Goal: Task Accomplishment & Management: Use online tool/utility

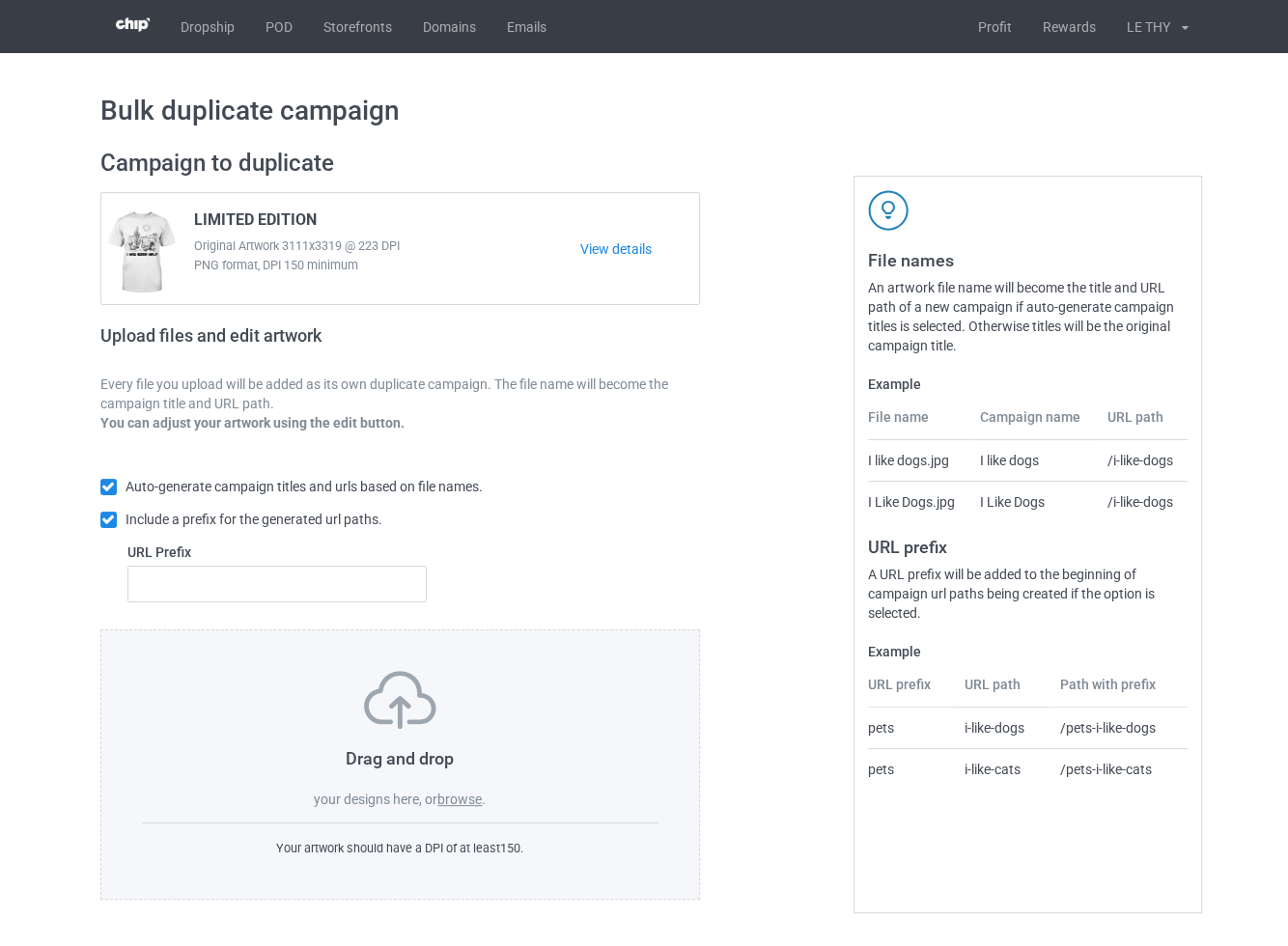
click at [465, 797] on label "browse" at bounding box center [459, 799] width 45 height 16
click at [0, 0] on input "browse" at bounding box center [0, 0] width 0 height 0
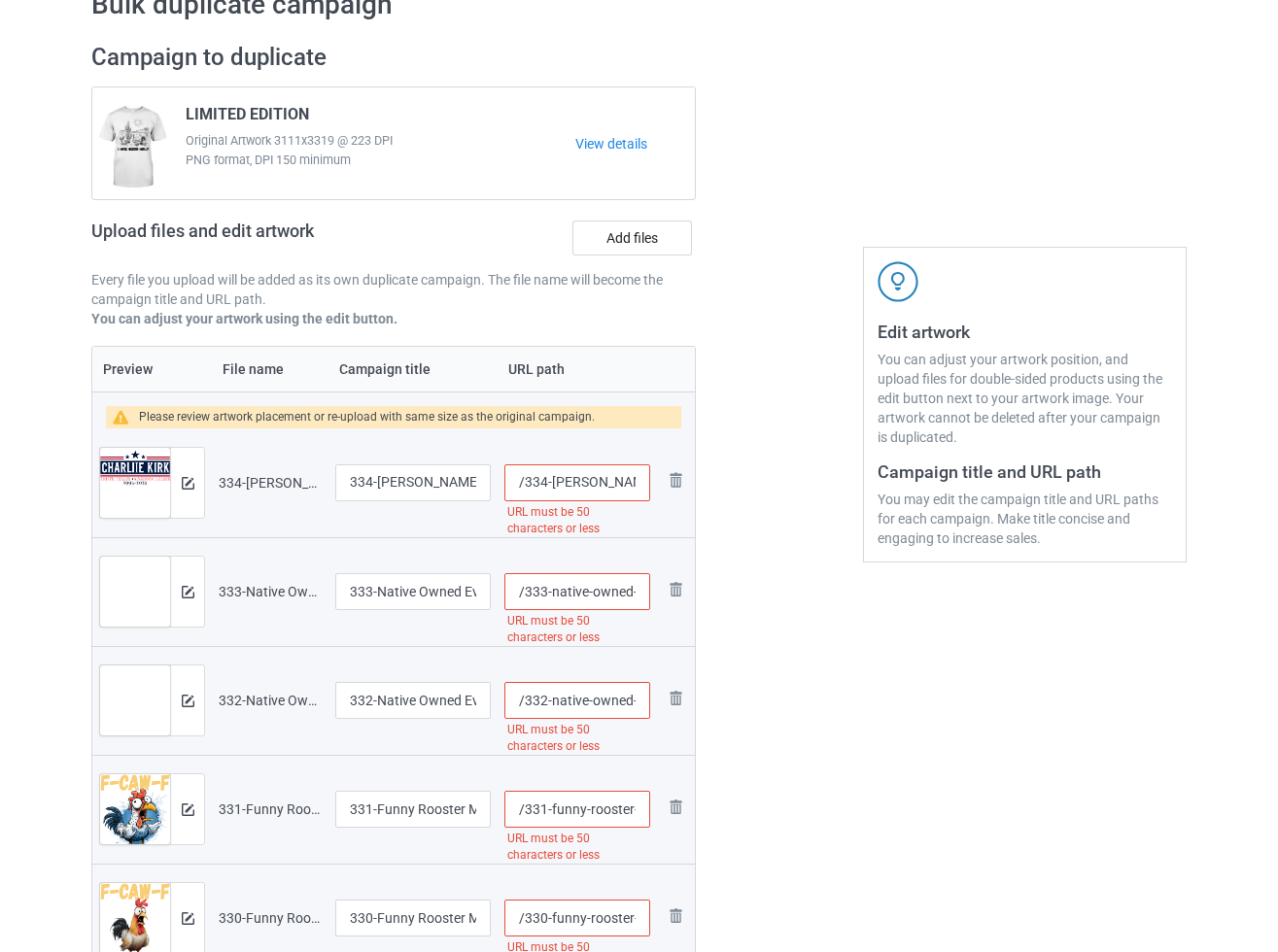
scroll to position [208, 0]
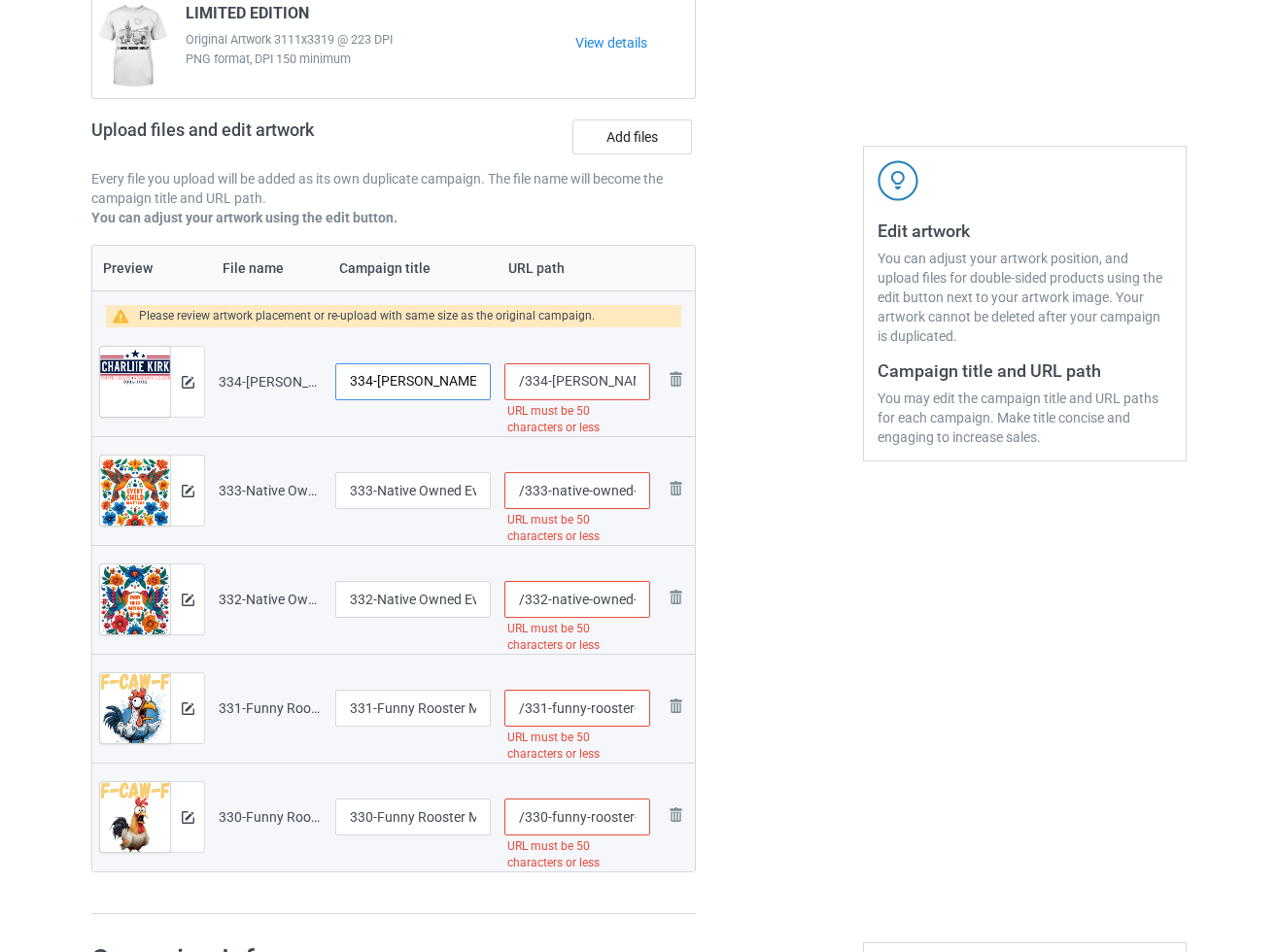
click at [401, 385] on input "334-[PERSON_NAME]-Truth Teller-Kingdom Builder-FUNDRAISER-TTSHIRT-TEE-SWEATSHIR…" at bounding box center [413, 382] width 155 height 37
paste input "LIMITED"
type input "LIMITED"
click at [386, 494] on input "333-Native Owned Every Child Matters Orange Shirt Day Indigenous T-Shirt-sweats…" at bounding box center [413, 491] width 155 height 37
paste input "LIMITED"
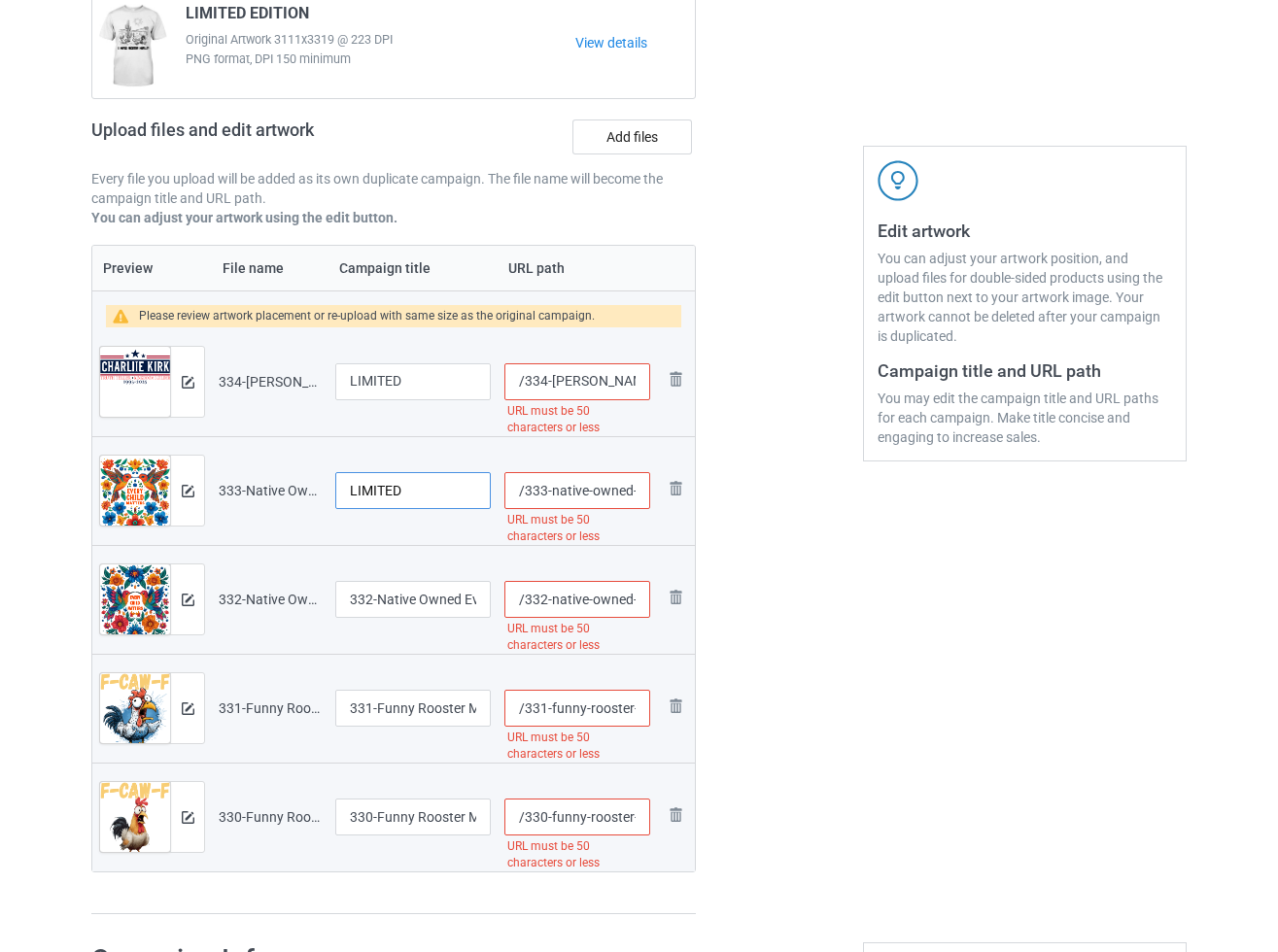
type input "LIMITED"
click at [411, 608] on input "332-Native Owned Every Child Matters Orange Shirt Day Indigenous T-Shirt-sweats…" at bounding box center [413, 599] width 155 height 37
paste input "LIMITED"
type input "LIMITED"
click at [386, 707] on input "331-Funny Rooster Meme T-Shirt-sweatshirt- Sassy [PERSON_NAME] F-Caw-F Tee-ayag…" at bounding box center [413, 709] width 155 height 37
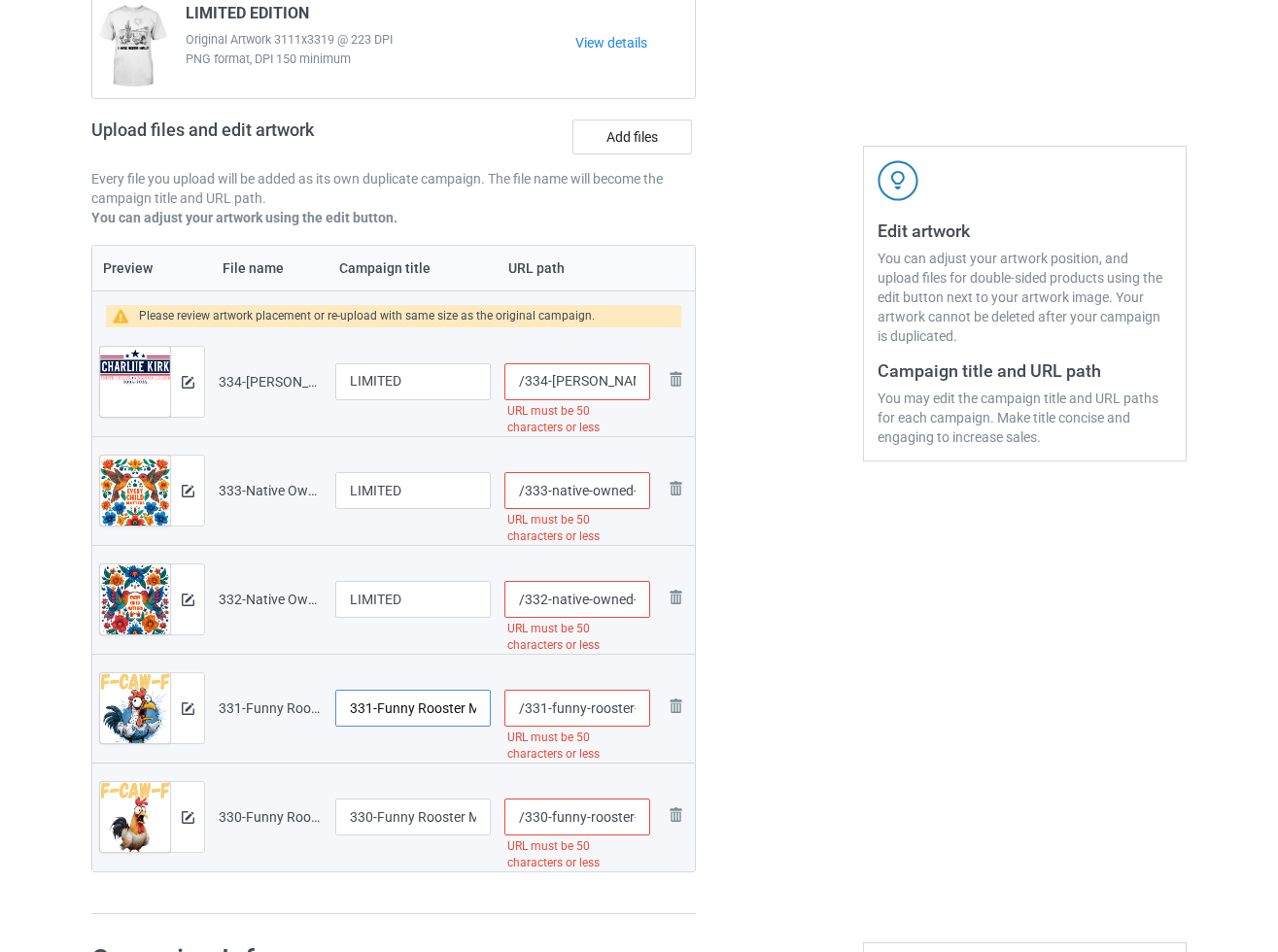
paste input "LIMITED"
type input "LIMITED"
click at [373, 818] on input "330-Funny Rooster Meme T-Shirt-sweatshirt- Sassy [PERSON_NAME] F-Caw-F Tee-ayag…" at bounding box center [413, 817] width 155 height 37
paste input "LIMITED"
type input "LIMITED"
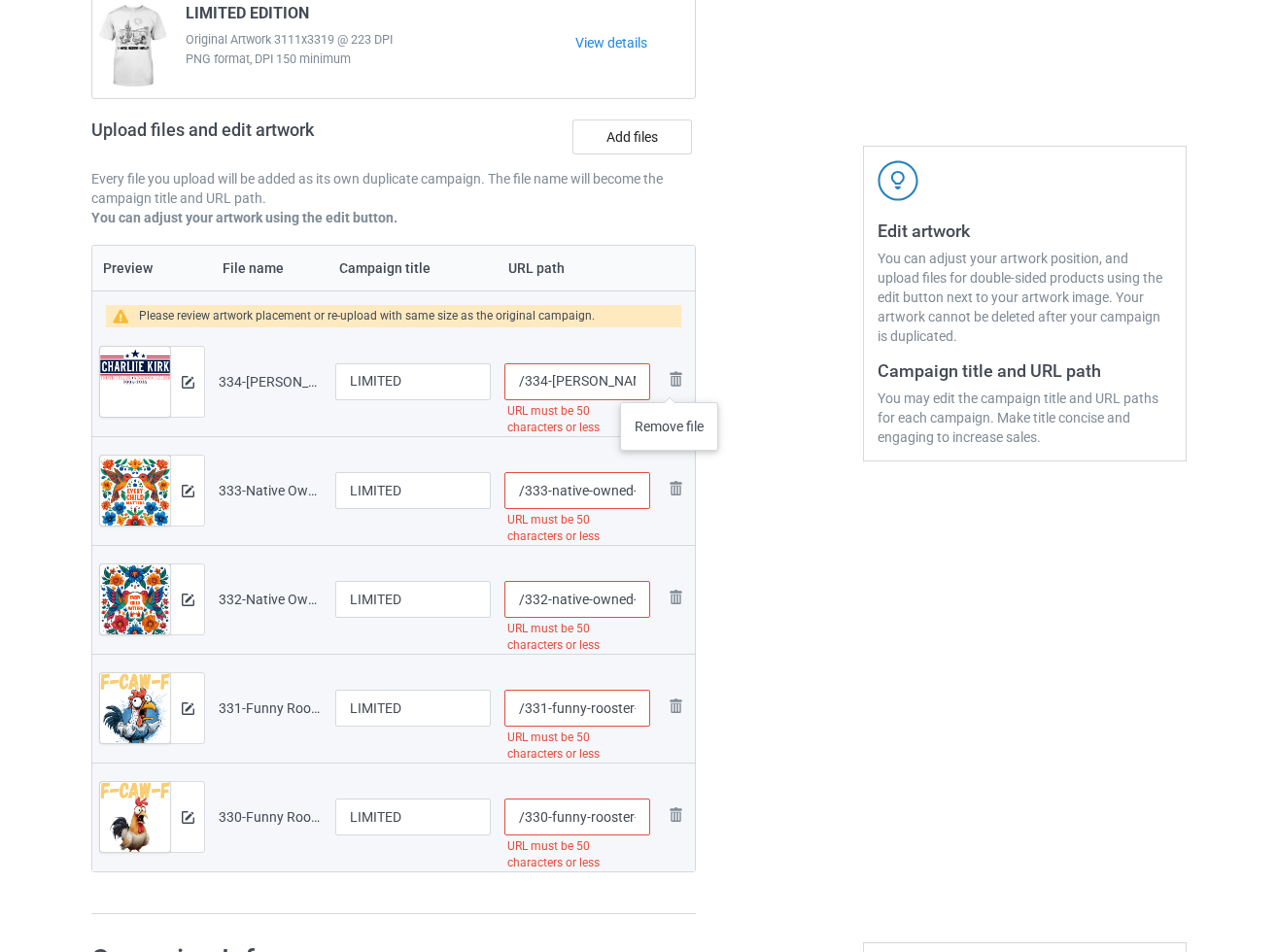
drag, startPoint x: 600, startPoint y: 382, endPoint x: 650, endPoint y: 381, distance: 50.0
click at [655, 382] on tr "Preview and edit artwork 334-[PERSON_NAME]-Truth Teller-Kingdom Builder-FUNDRAI…" at bounding box center [393, 381] width 602 height 108
drag, startPoint x: 582, startPoint y: 379, endPoint x: 672, endPoint y: 386, distance: 90.3
click at [672, 386] on tr "Preview and edit artwork 334-[PERSON_NAME]-Truth Teller-Kingdom Builder-FUNDRAI…" at bounding box center [393, 381] width 602 height 108
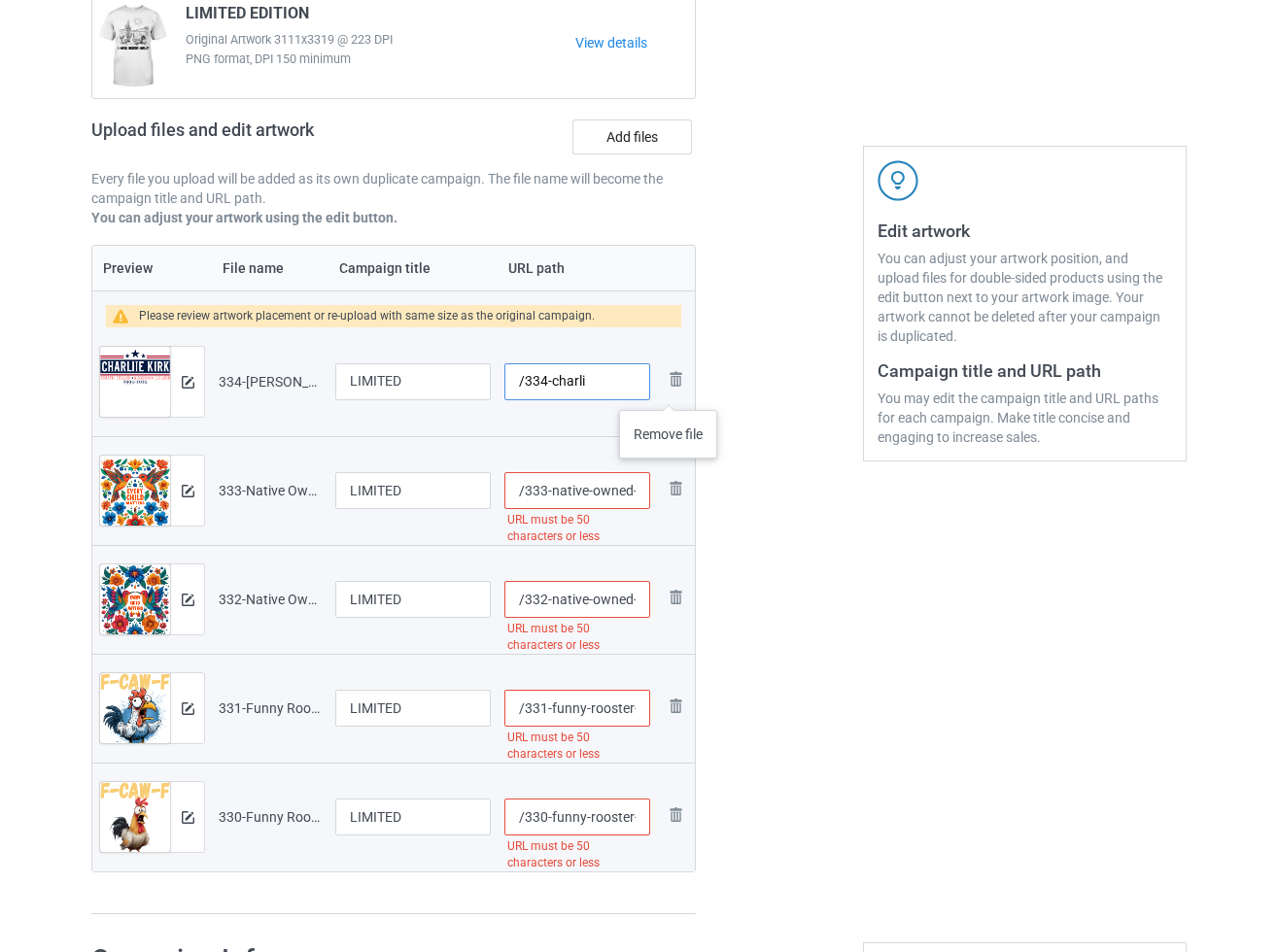
scroll to position [0, 0]
type input "/334-charli"
drag, startPoint x: 575, startPoint y: 491, endPoint x: 669, endPoint y: 492, distance: 94.0
click at [669, 492] on tr "Preview and edit artwork 333-Native Owned Every Child Matters Orange Shirt Day …" at bounding box center [393, 490] width 602 height 108
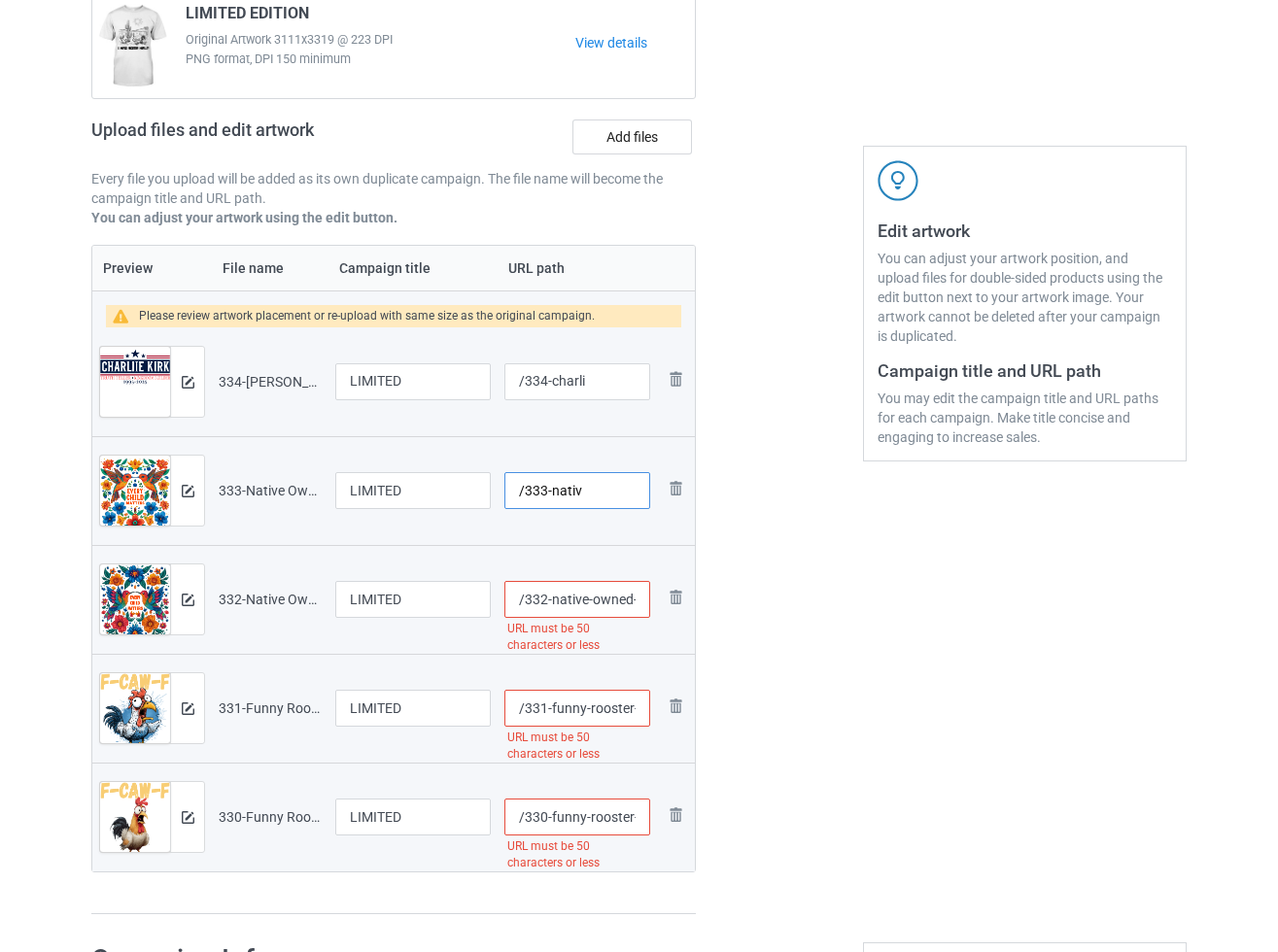
scroll to position [0, 0]
type input "/333-nativ"
drag, startPoint x: 573, startPoint y: 597, endPoint x: 695, endPoint y: 595, distance: 122.0
click at [695, 595] on div "Campaign to duplicate LIMITED EDITION Original Artwork 3111x3319 @ 223 DPI PNG …" at bounding box center [393, 428] width 632 height 1001
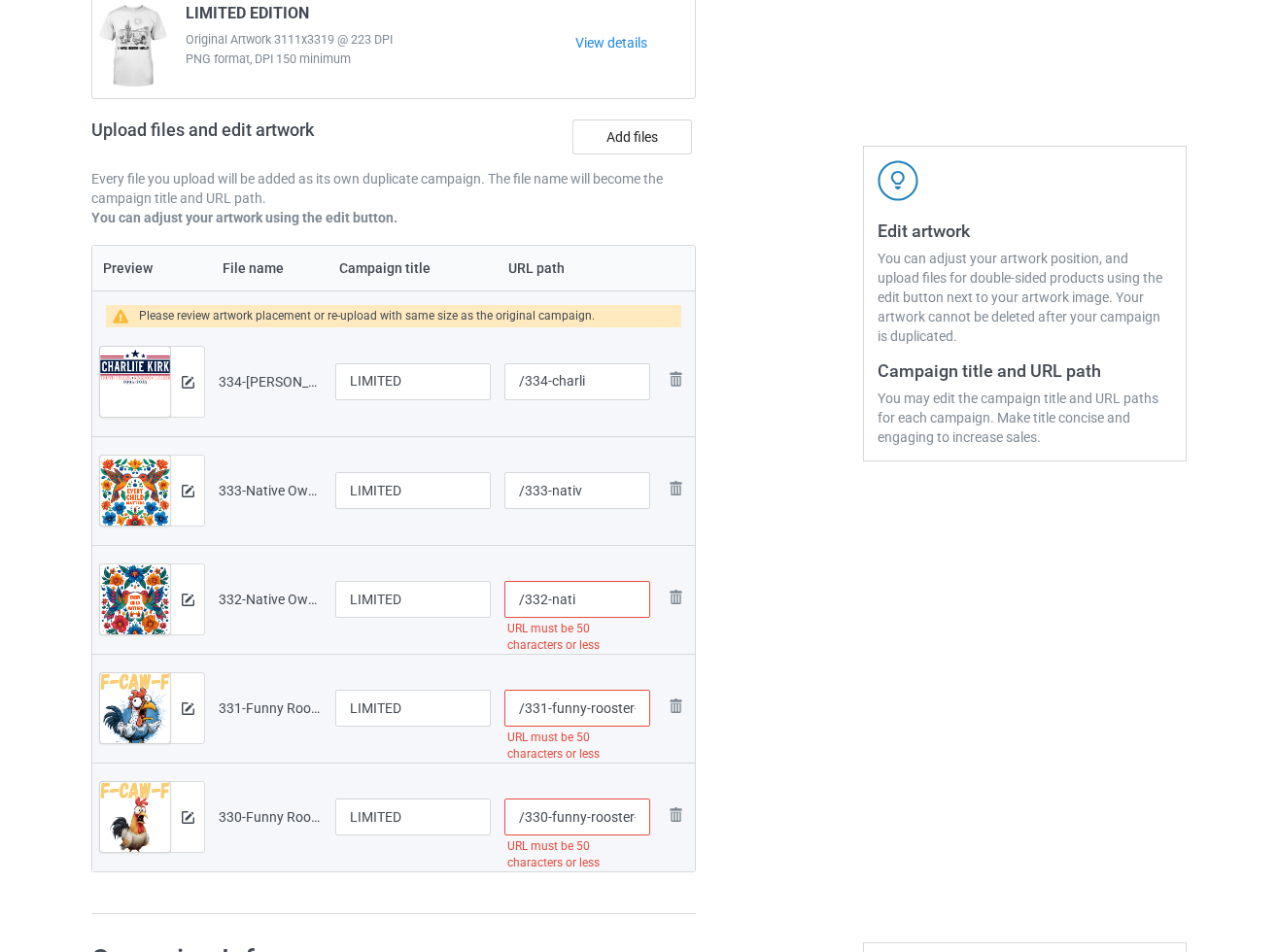
scroll to position [0, 0]
type input "/332-nati"
drag, startPoint x: 582, startPoint y: 709, endPoint x: 659, endPoint y: 710, distance: 77.0
click at [659, 710] on tr "Preview and edit artwork 331-Funny Rooster Meme T-Shirt-sweatshirt- Sassy [PERS…" at bounding box center [393, 708] width 602 height 108
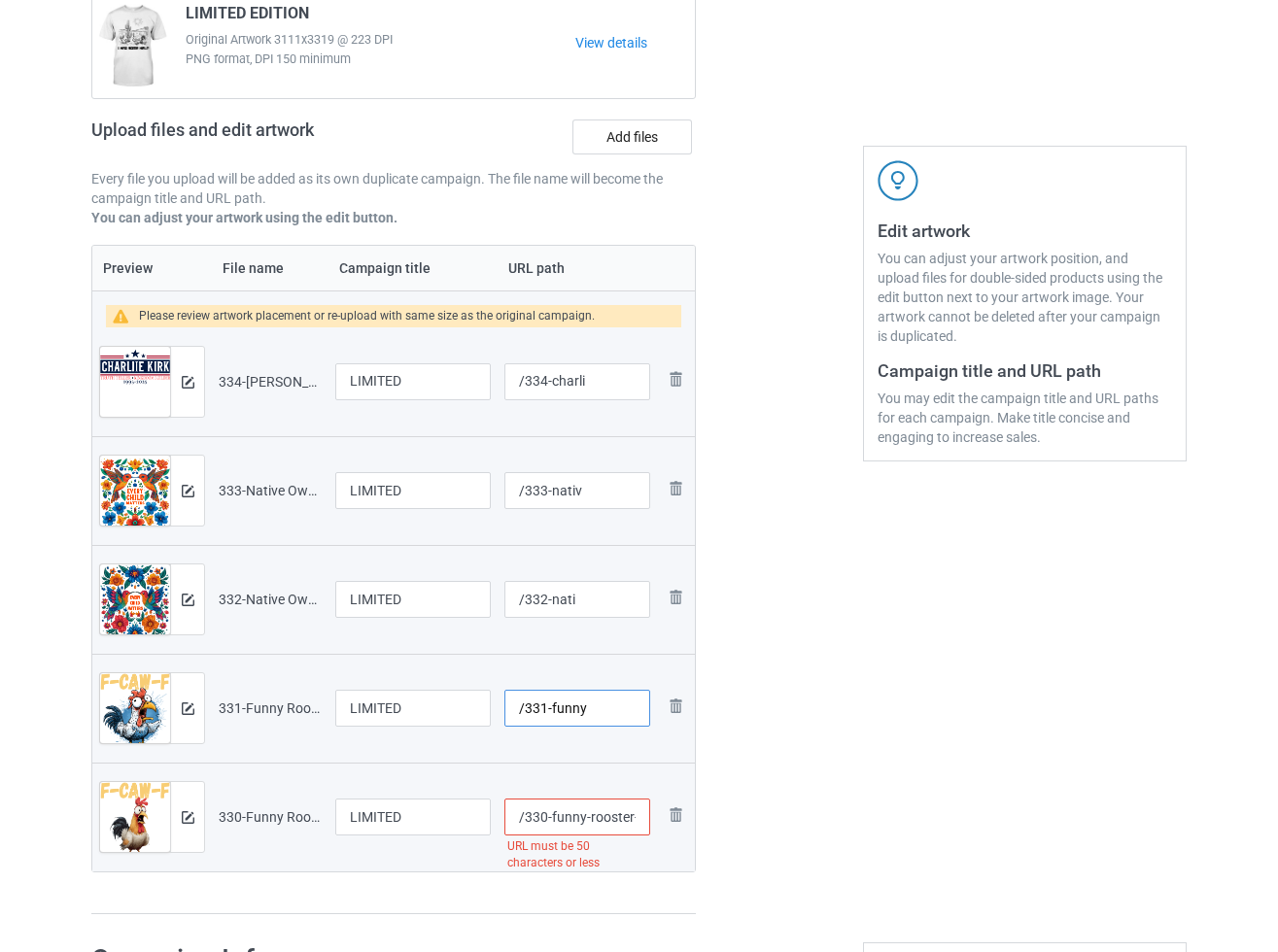
scroll to position [0, 0]
type input "/331-funny"
drag, startPoint x: 572, startPoint y: 814, endPoint x: 699, endPoint y: 814, distance: 127.0
click at [699, 814] on div "Campaign to duplicate LIMITED EDITION Original Artwork 3111x3319 @ 223 DPI PNG …" at bounding box center [393, 428] width 632 height 1001
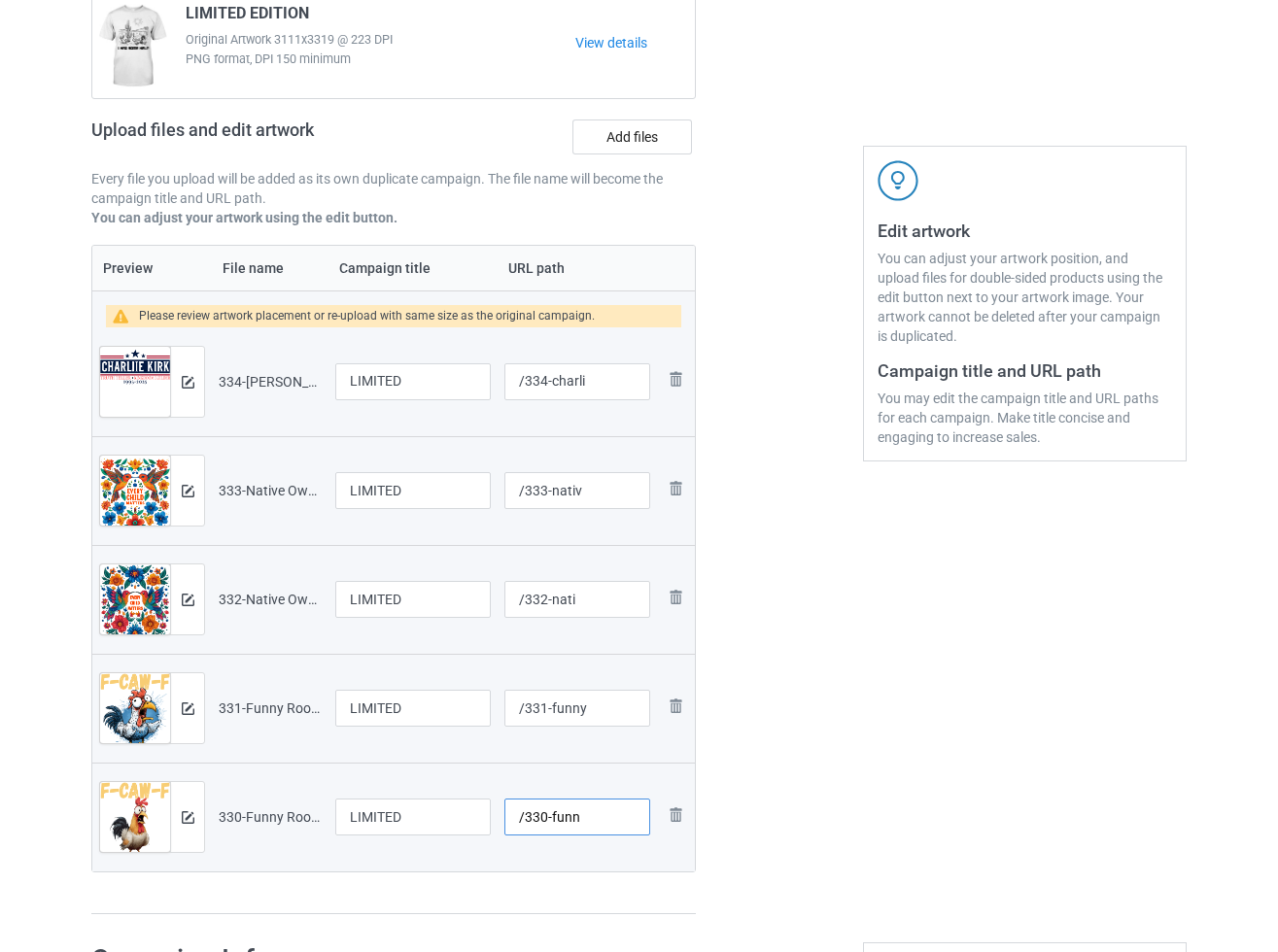
scroll to position [0, 0]
type input "/330-funn"
click at [842, 770] on div at bounding box center [778, 428] width 140 height 1001
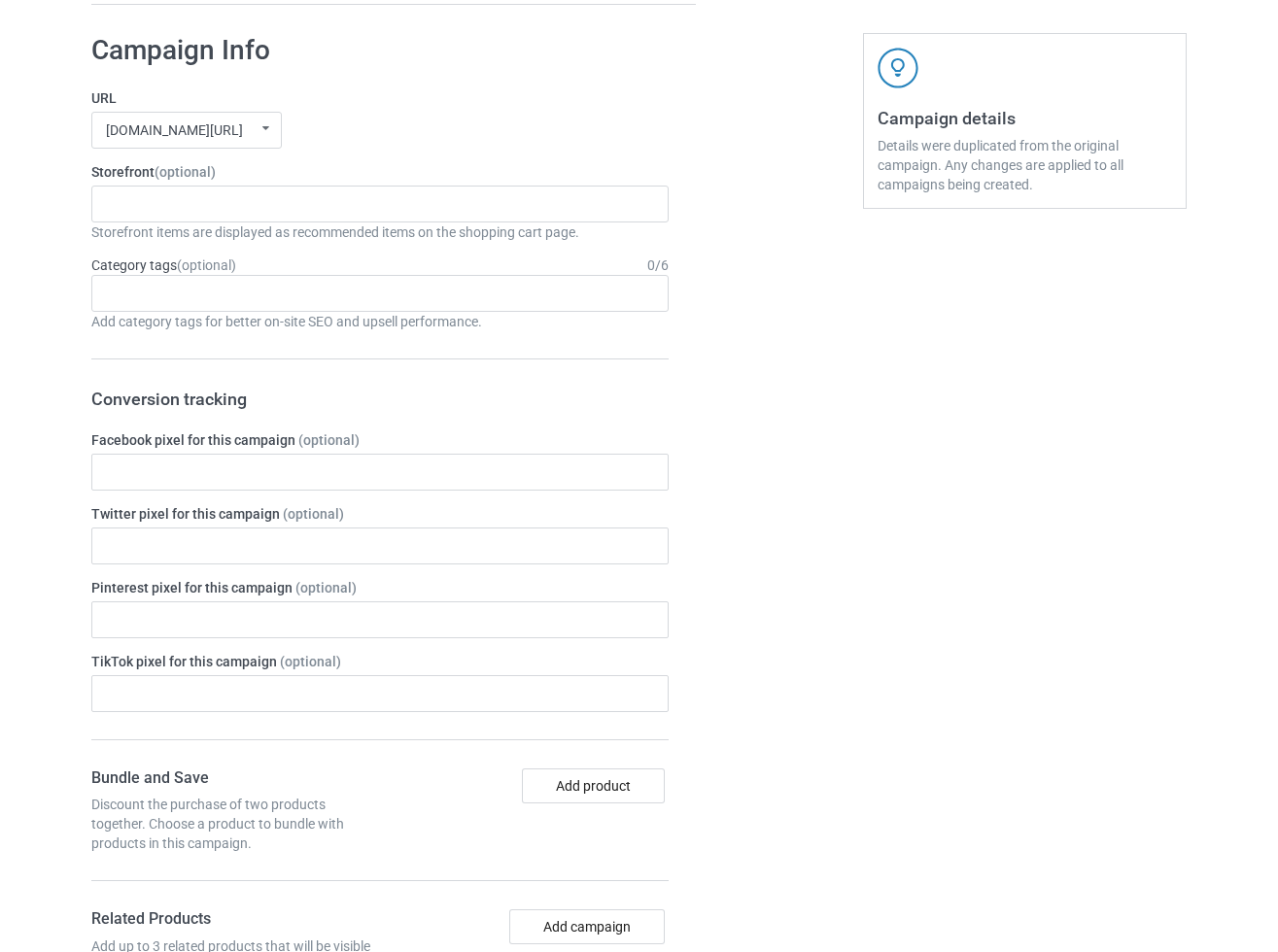
scroll to position [1983, 0]
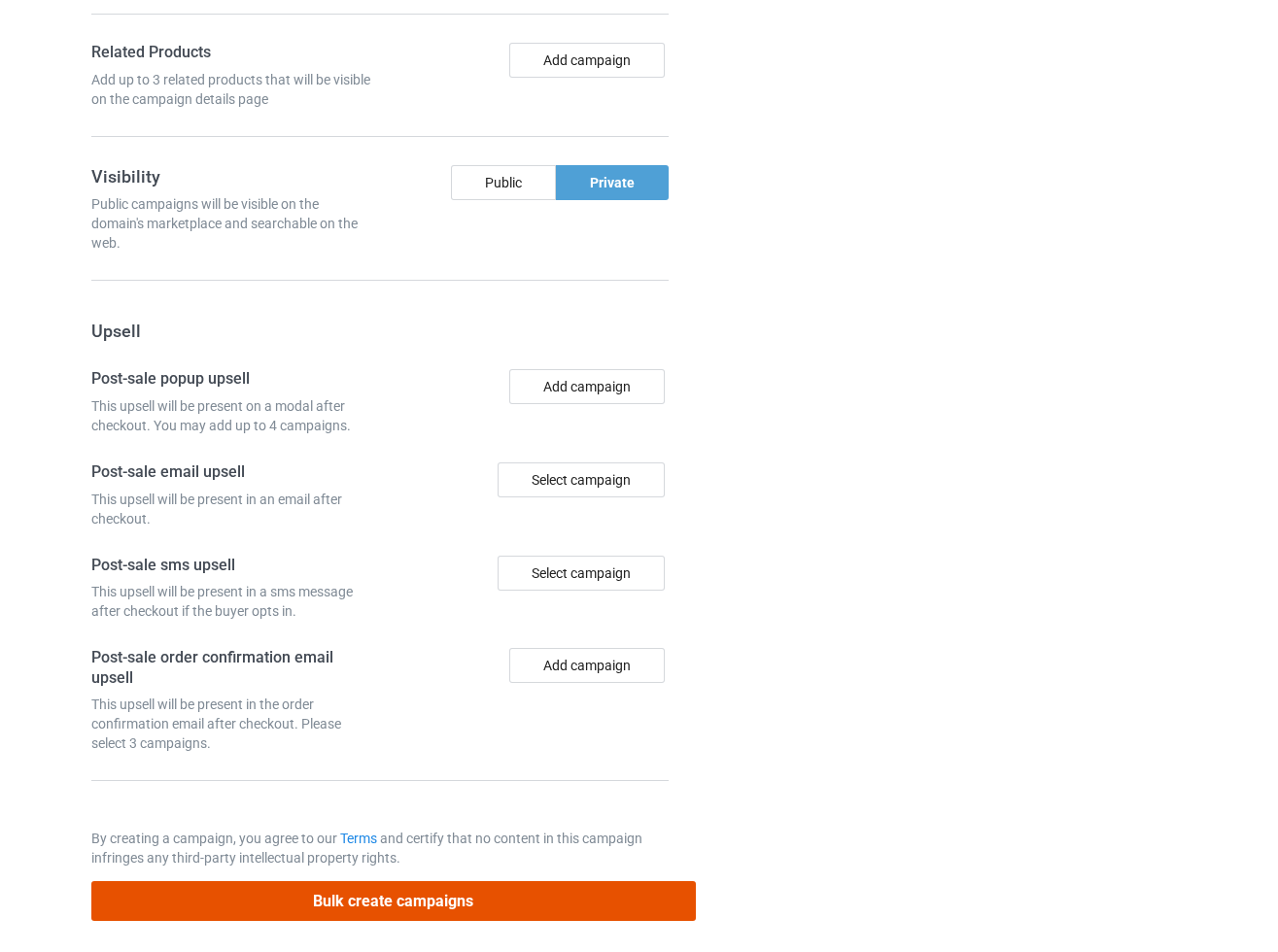
click at [385, 896] on button "Bulk create campaigns" at bounding box center [393, 900] width 604 height 40
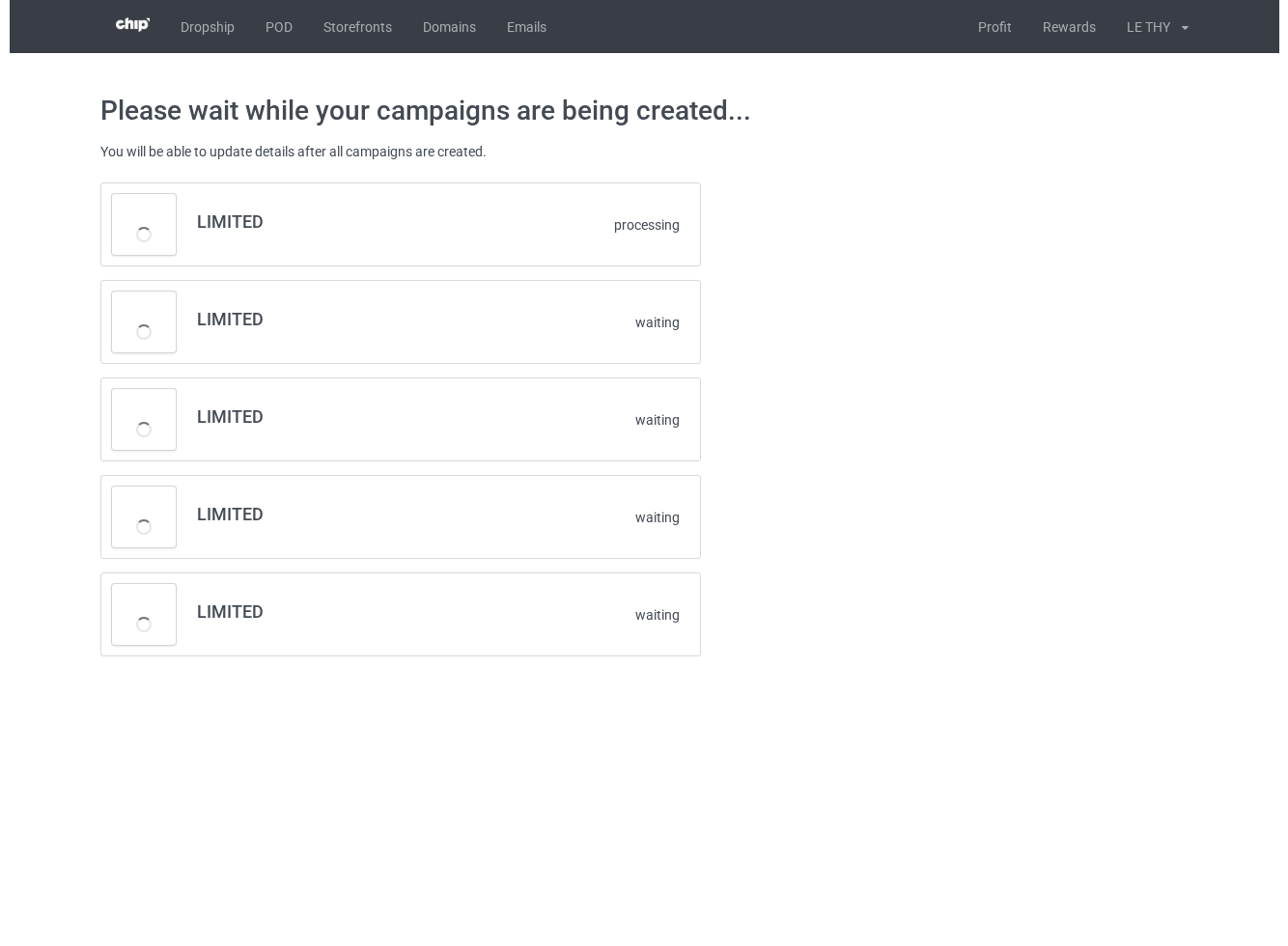
scroll to position [0, 0]
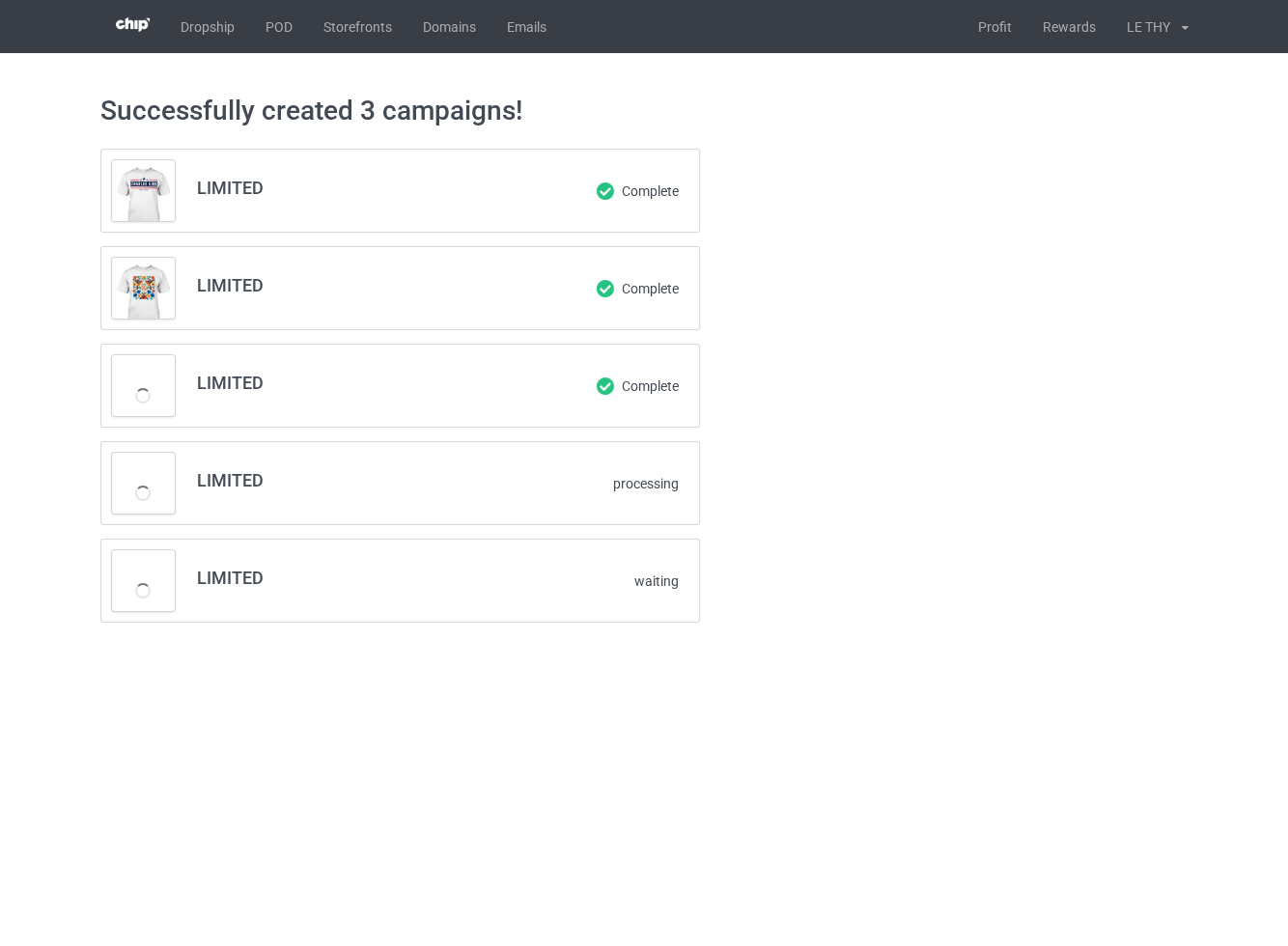
click at [51, 195] on div "Successfully created 3 campaigns! LIMITED Complete LIMITED Complete LIMITED Com…" at bounding box center [644, 358] width 1288 height 610
click at [1021, 316] on div "LIMITED Complete LIMITED Complete LIMITED Complete LIMITED Complete LIMITED pro…" at bounding box center [644, 386] width 1115 height 501
